Goal: Transaction & Acquisition: Purchase product/service

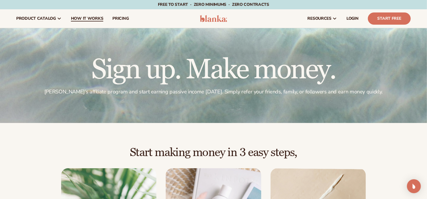
click at [82, 19] on span "How It Works" at bounding box center [87, 18] width 32 height 5
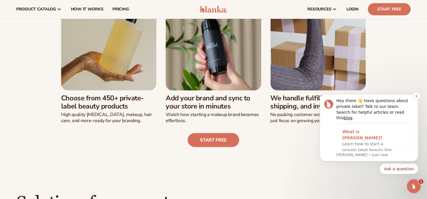
click at [369, 134] on div "What is [PERSON_NAME]?" at bounding box center [369, 134] width 54 height 12
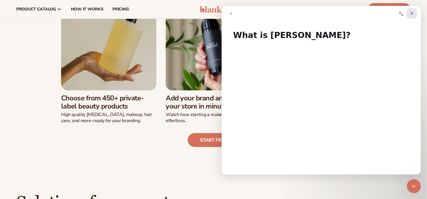
click at [412, 14] on icon "Close" at bounding box center [411, 13] width 5 height 5
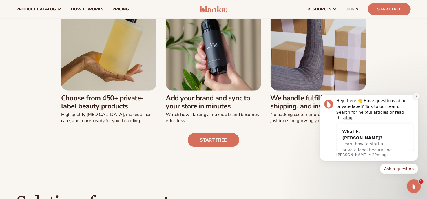
click at [416, 97] on icon "Dismiss notification" at bounding box center [415, 95] width 3 height 3
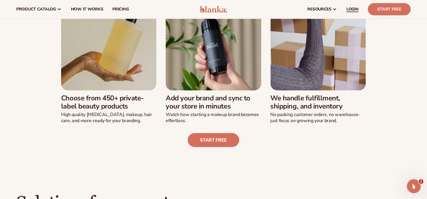
click at [349, 1] on link "LOGIN" at bounding box center [351, 9] width 21 height 19
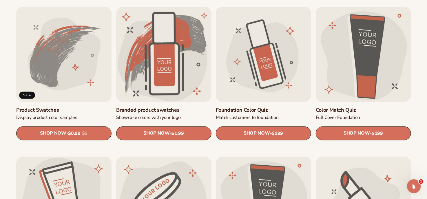
scroll to position [376, 0]
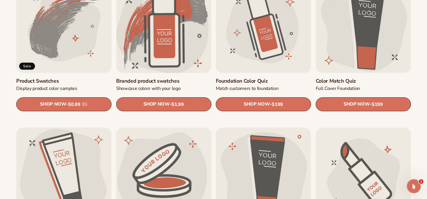
click at [168, 77] on link "Branded product swatches" at bounding box center [163, 80] width 95 height 7
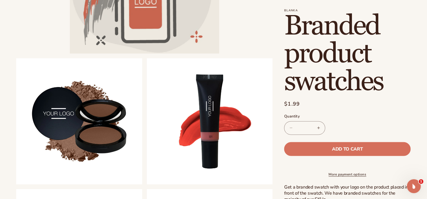
scroll to position [145, 0]
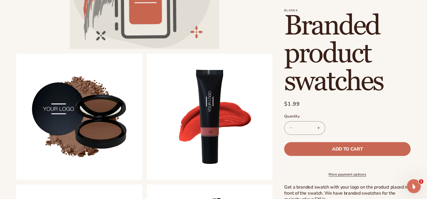
click at [358, 147] on span "Add to cart" at bounding box center [347, 148] width 31 height 5
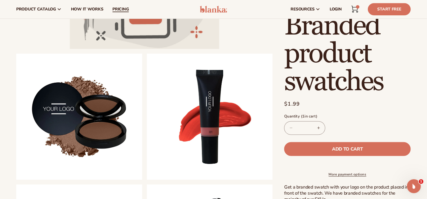
click at [122, 8] on span "pricing" at bounding box center [120, 9] width 16 height 5
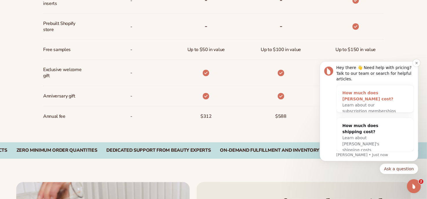
click at [362, 93] on div "How much does [PERSON_NAME] cost?" at bounding box center [369, 95] width 54 height 12
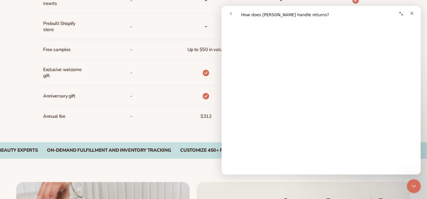
scroll to position [202, 0]
click at [411, 13] on icon "Close" at bounding box center [411, 13] width 3 height 3
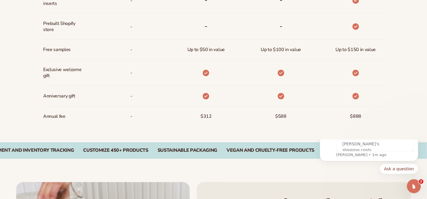
scroll to position [0, 0]
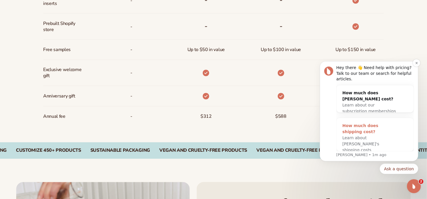
click at [381, 126] on div "How much does shipping cost?" at bounding box center [369, 128] width 54 height 12
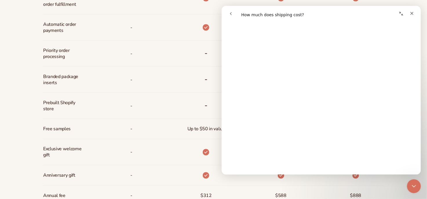
scroll to position [318, 0]
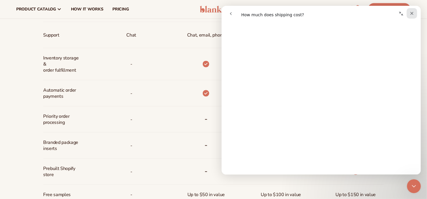
click at [411, 13] on icon "Close" at bounding box center [411, 13] width 3 height 3
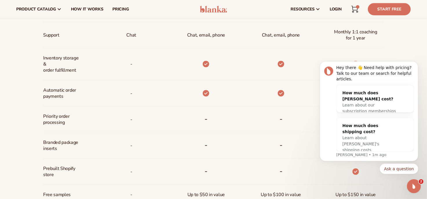
scroll to position [0, 0]
click at [357, 8] on div "1 1 item" at bounding box center [357, 6] width 3 height 3
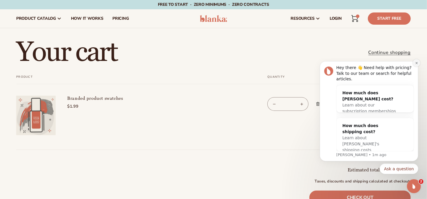
click at [418, 66] on button "Dismiss notification" at bounding box center [416, 63] width 8 height 8
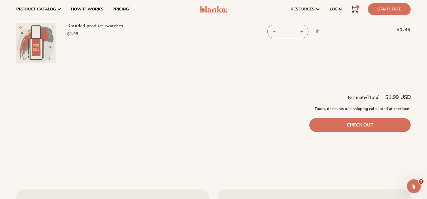
scroll to position [29, 0]
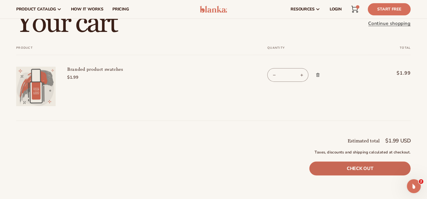
click at [366, 170] on link "Check out" at bounding box center [359, 168] width 101 height 14
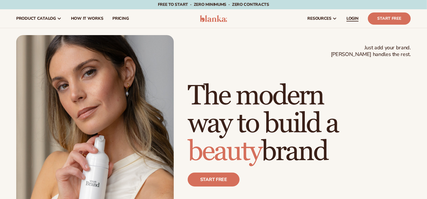
click at [354, 19] on span "LOGIN" at bounding box center [352, 18] width 12 height 5
